Goal: Find contact information: Find contact information

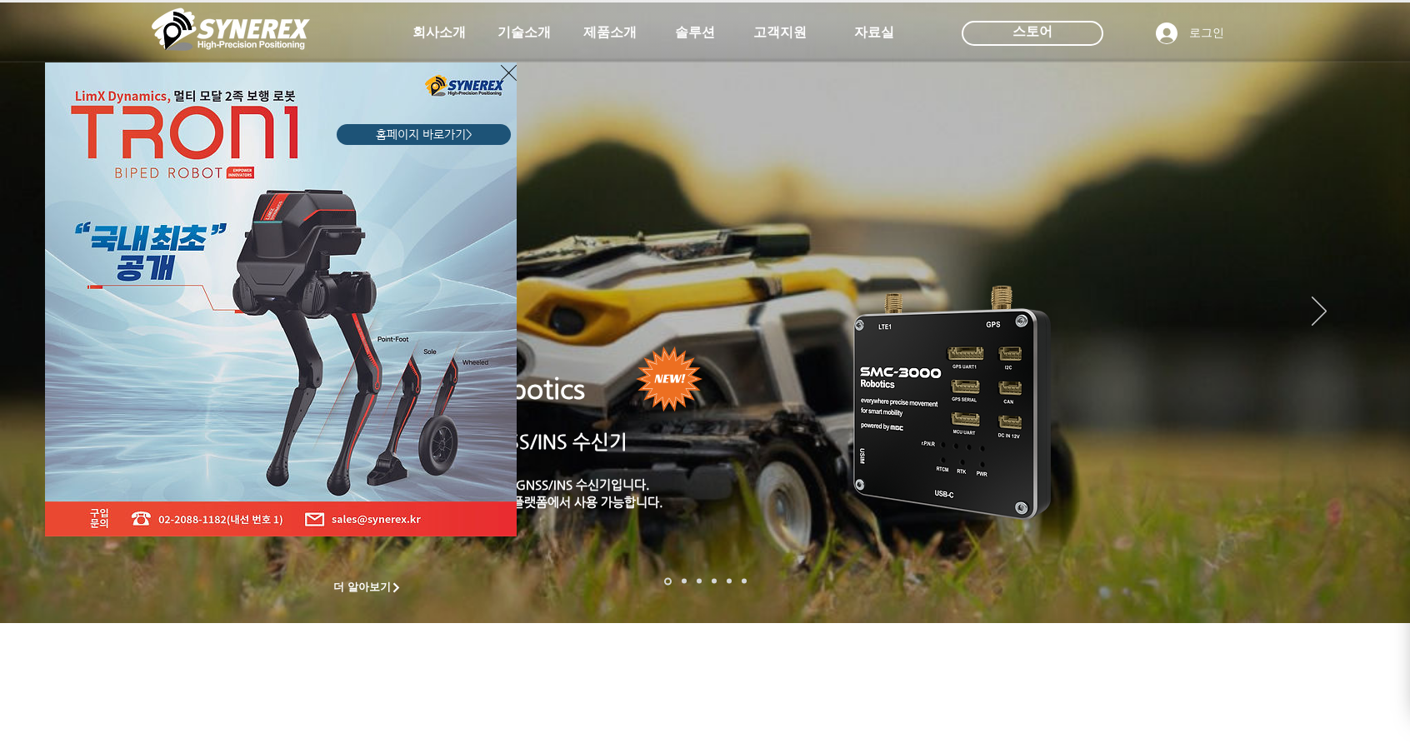
click at [362, 82] on div "홈페이지 바로가기>" at bounding box center [202, 284] width 321 height 505
click at [507, 70] on icon "사이트로 돌아가기" at bounding box center [509, 72] width 16 height 21
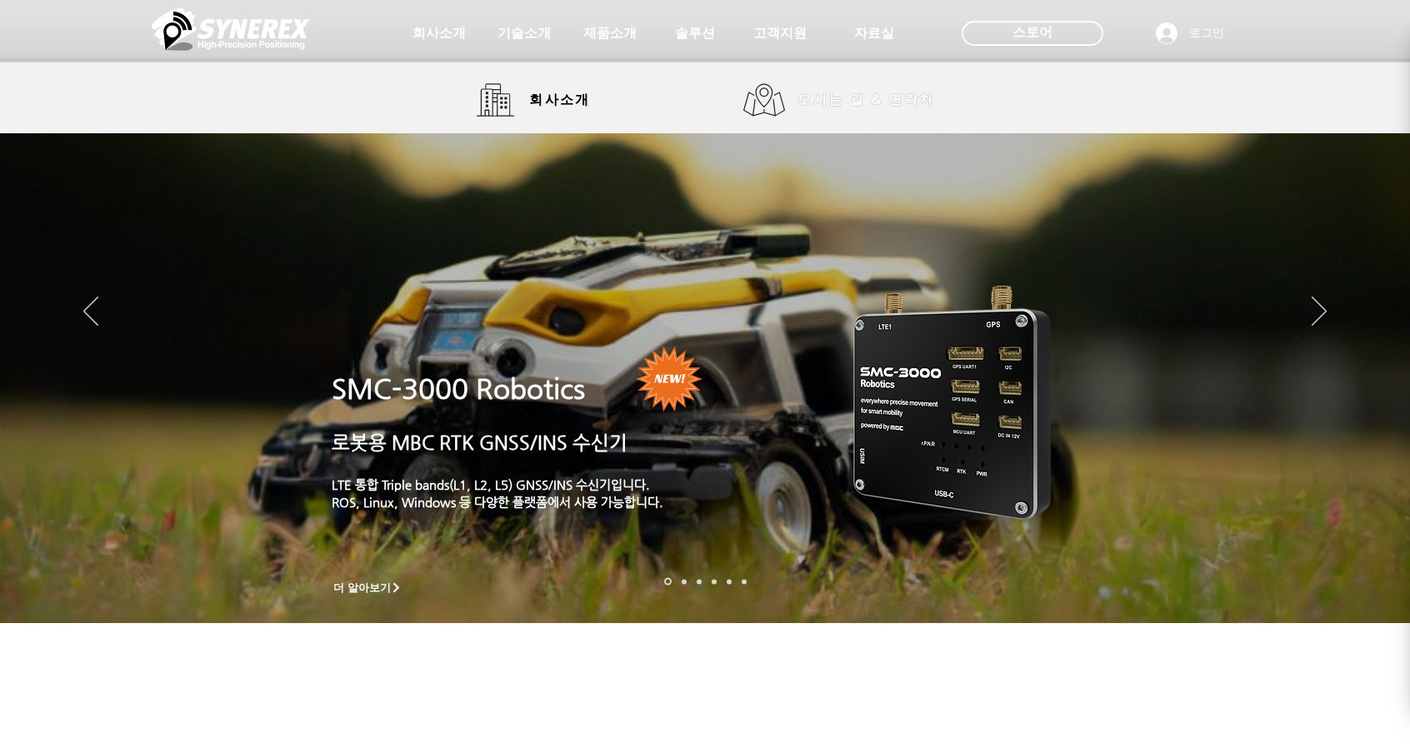
click at [758, 92] on link "오시는 길 & 연락처" at bounding box center [845, 99] width 204 height 33
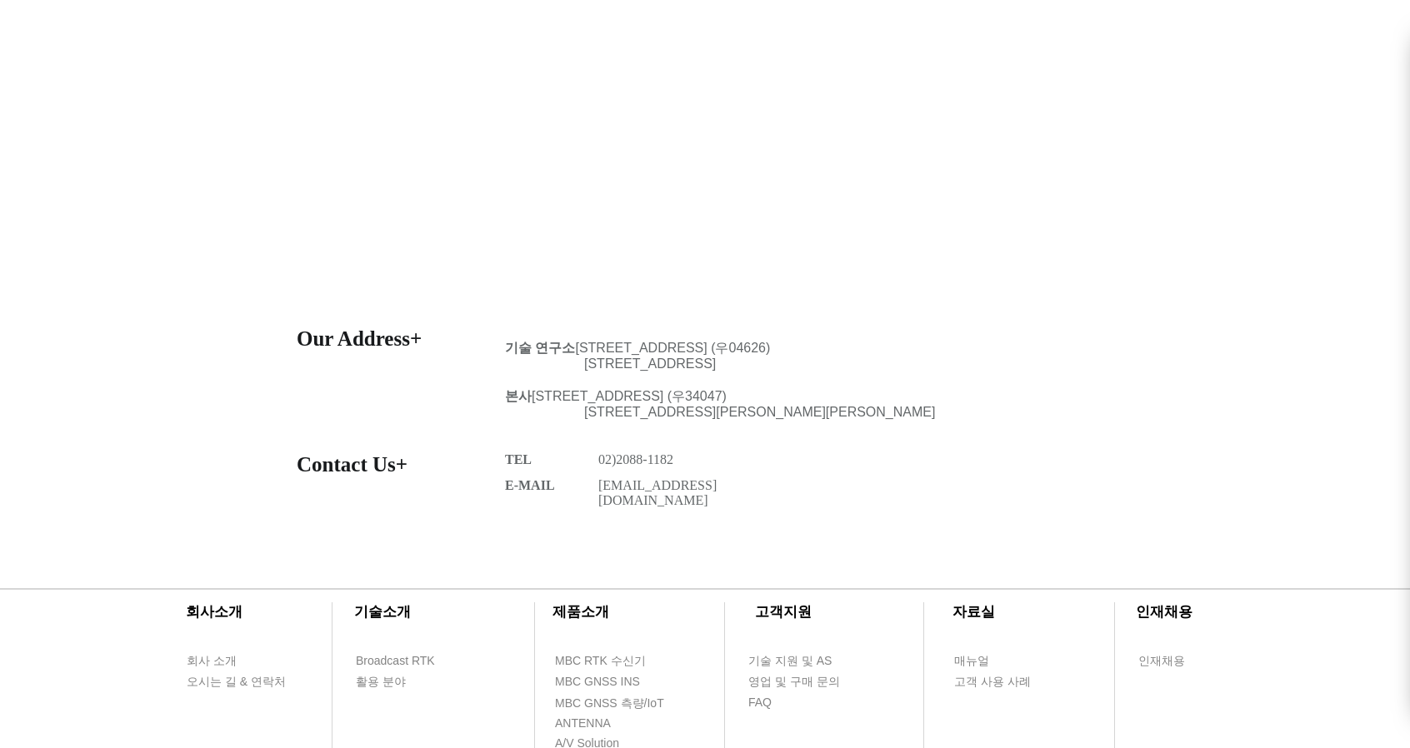
scroll to position [666, 0]
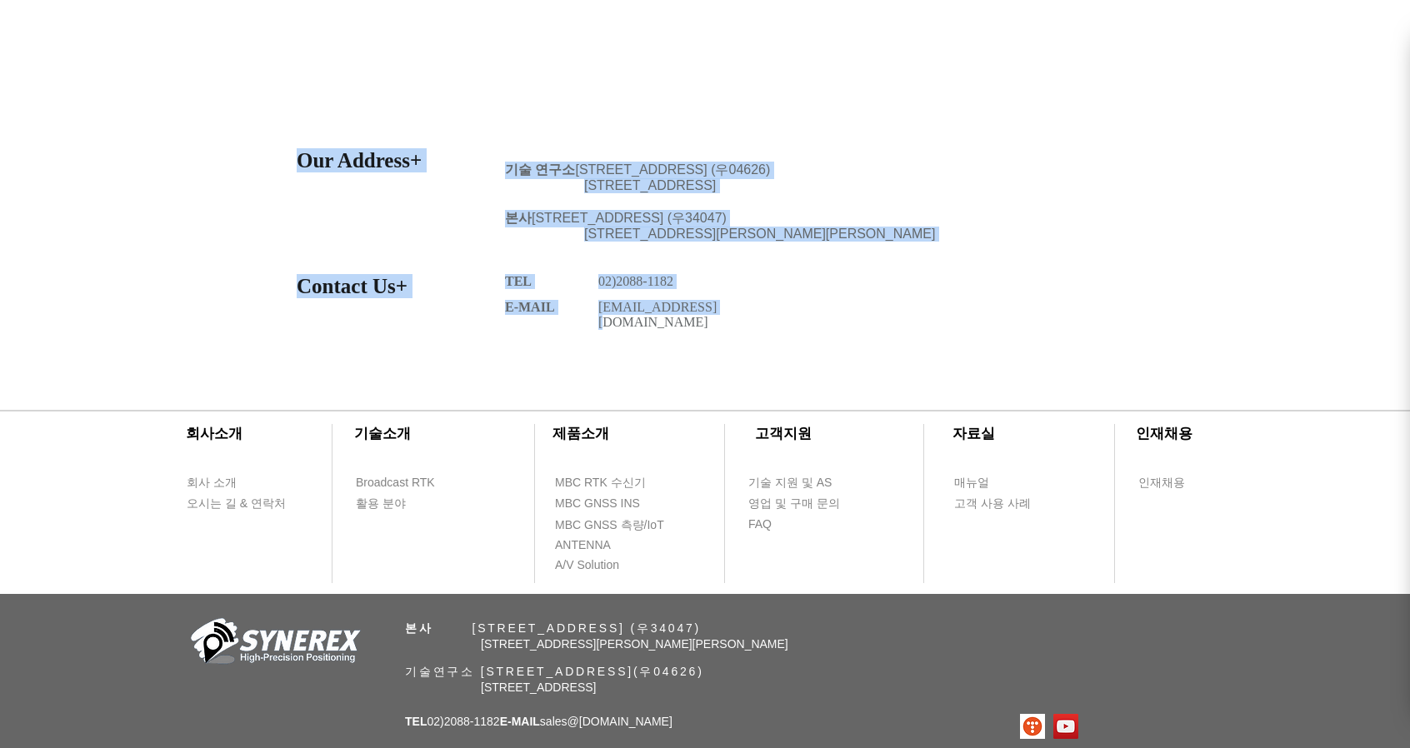
drag, startPoint x: 594, startPoint y: 316, endPoint x: 719, endPoint y: 317, distance: 125.0
click at [717, 315] on section "Our Address+ 기술 연구소 [STREET_ADDRESS] 본사 [STREET_ADDRESS] (우34047) #510, [STREET…" at bounding box center [705, 260] width 1410 height 242
click at [720, 319] on p "[EMAIL_ADDRESS][DOMAIN_NAME]" at bounding box center [673, 315] width 150 height 30
click at [722, 334] on div at bounding box center [705, 260] width 1410 height 242
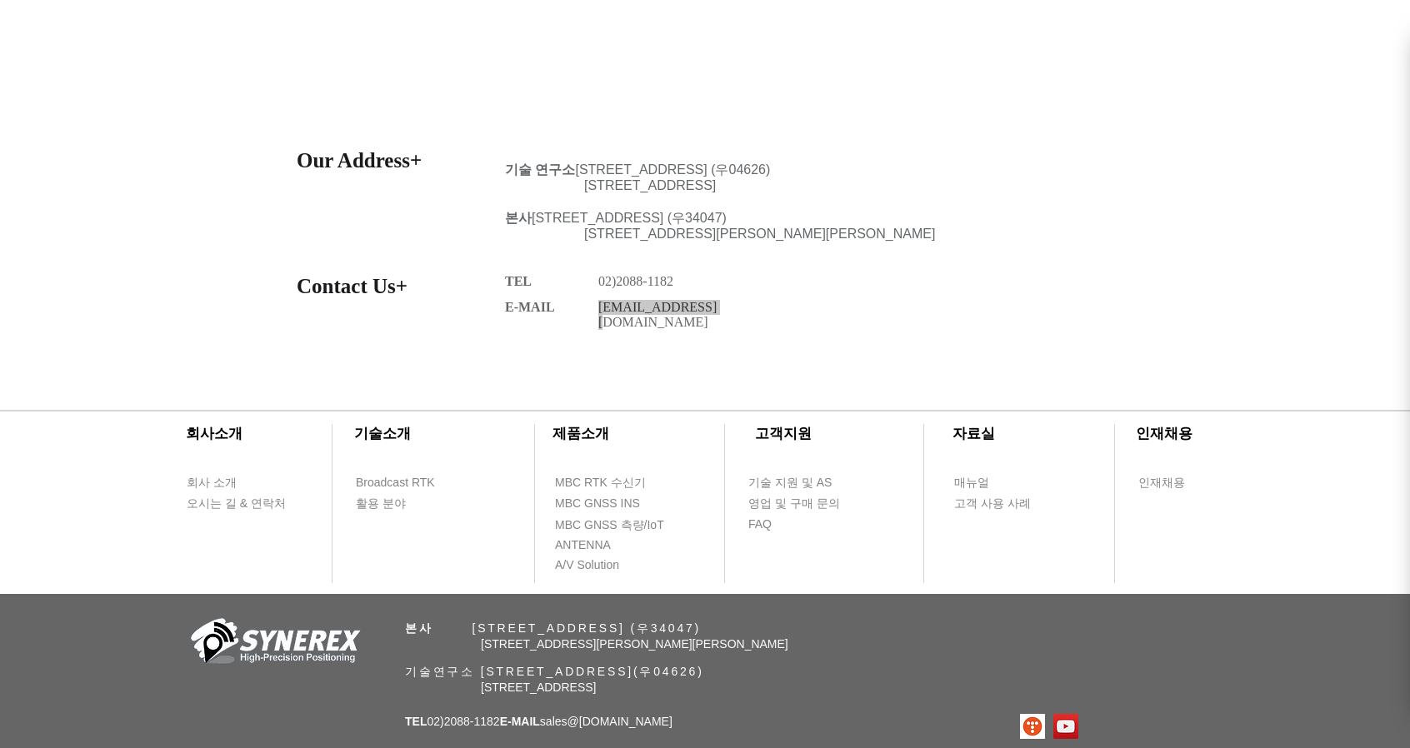
drag, startPoint x: 715, startPoint y: 320, endPoint x: 600, endPoint y: 323, distance: 115.0
click at [600, 323] on p "[EMAIL_ADDRESS][DOMAIN_NAME]" at bounding box center [673, 315] width 150 height 30
